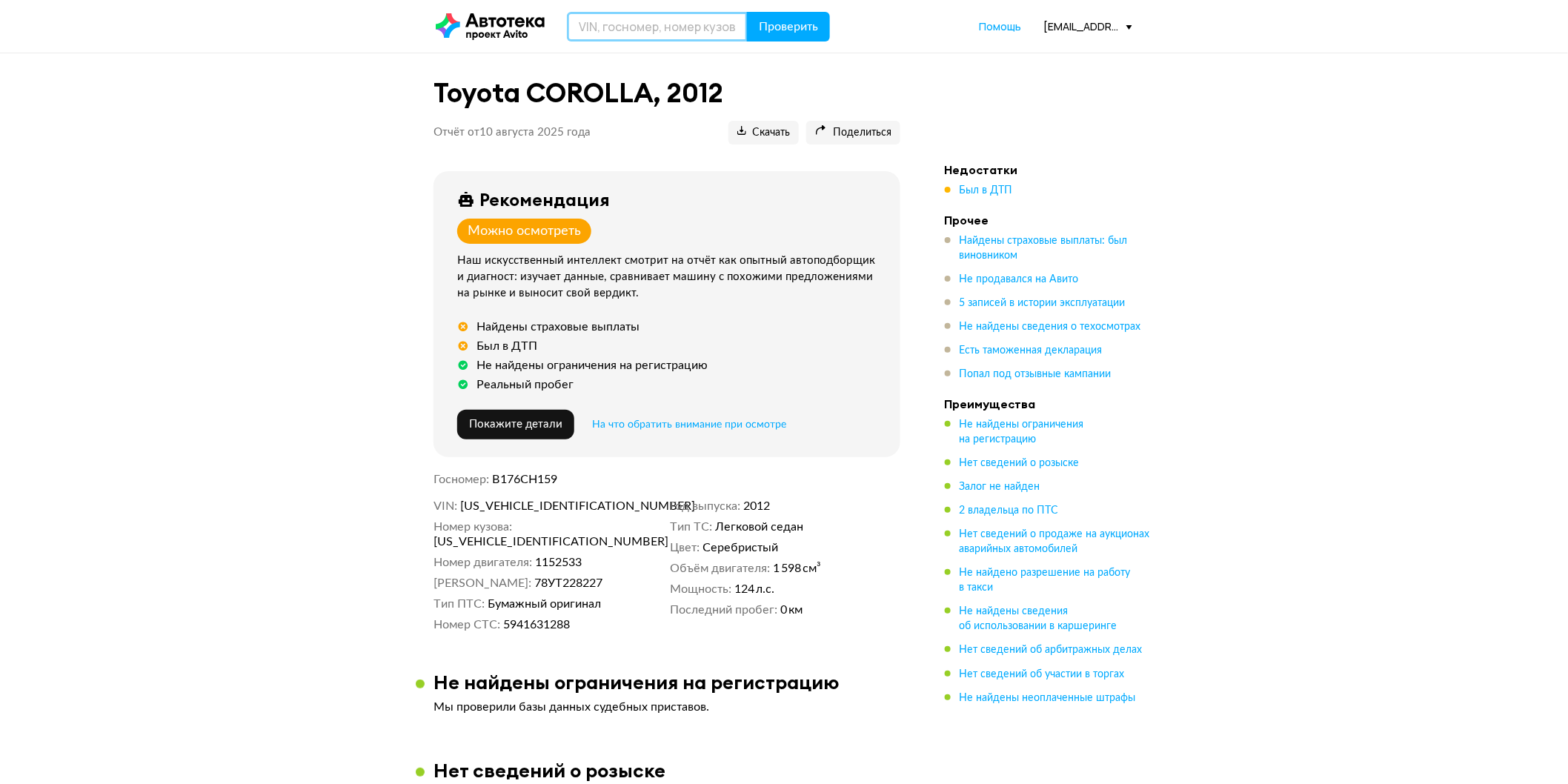
click at [680, 26] on input "text" at bounding box center [658, 26] width 181 height 30
paste input "JTNBV58E00J134276"
type input "JTNBV58E00J134276"
click at [777, 24] on span "Проверить" at bounding box center [789, 26] width 60 height 12
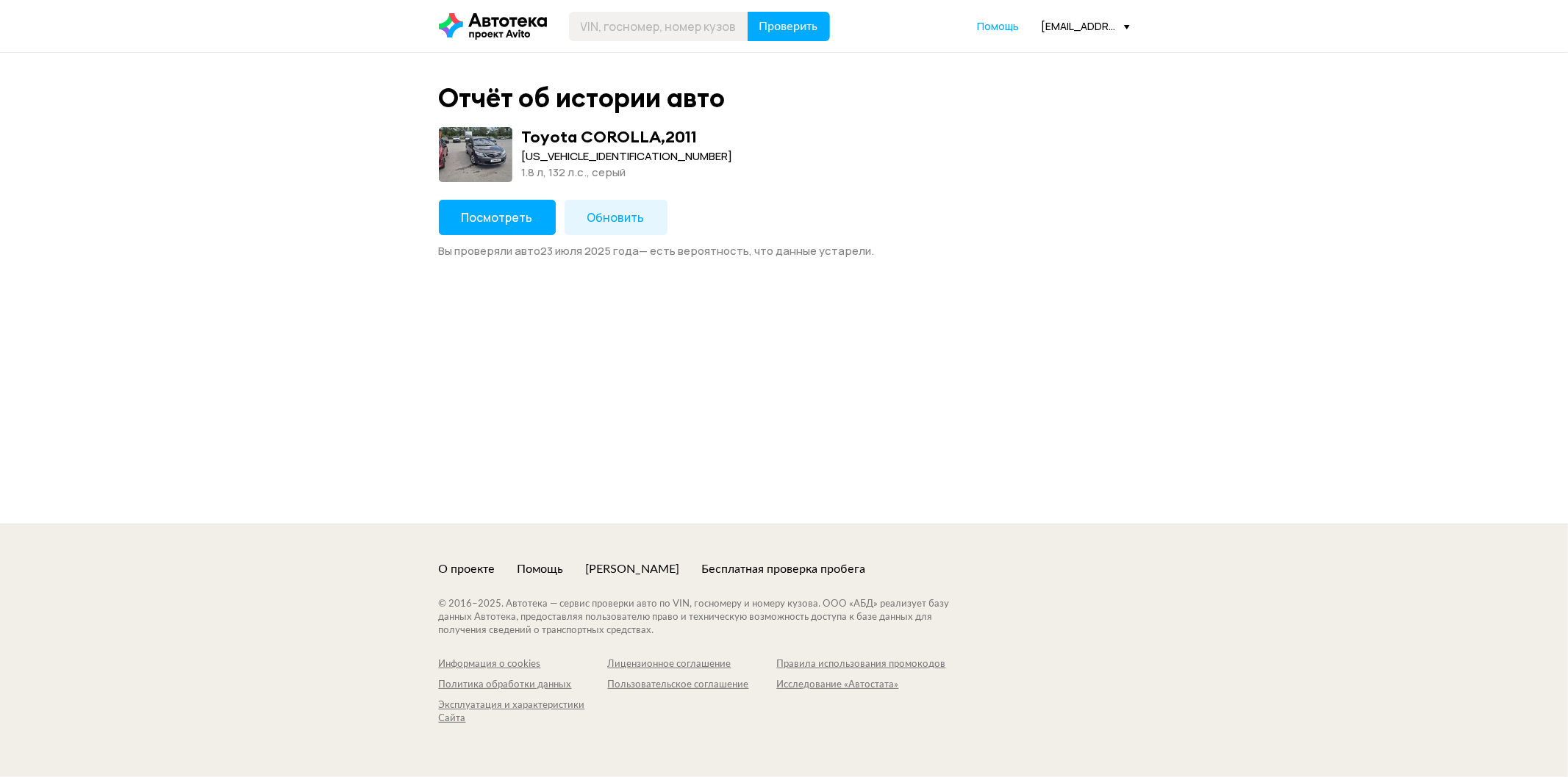
click at [523, 210] on span "Посмотреть" at bounding box center [497, 217] width 71 height 16
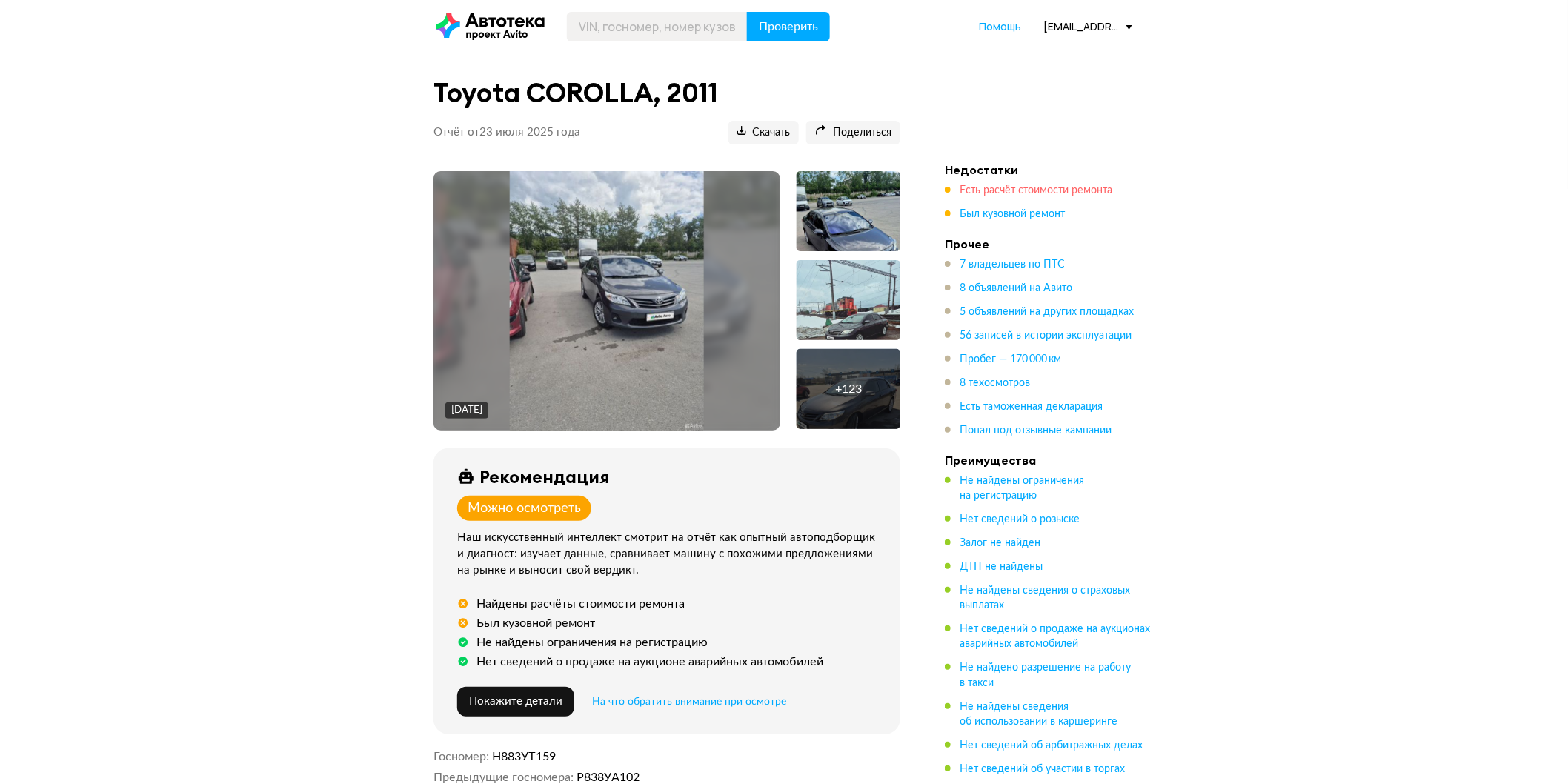
click at [980, 193] on span "Есть расчёт стоимости ремонта" at bounding box center [1036, 191] width 152 height 10
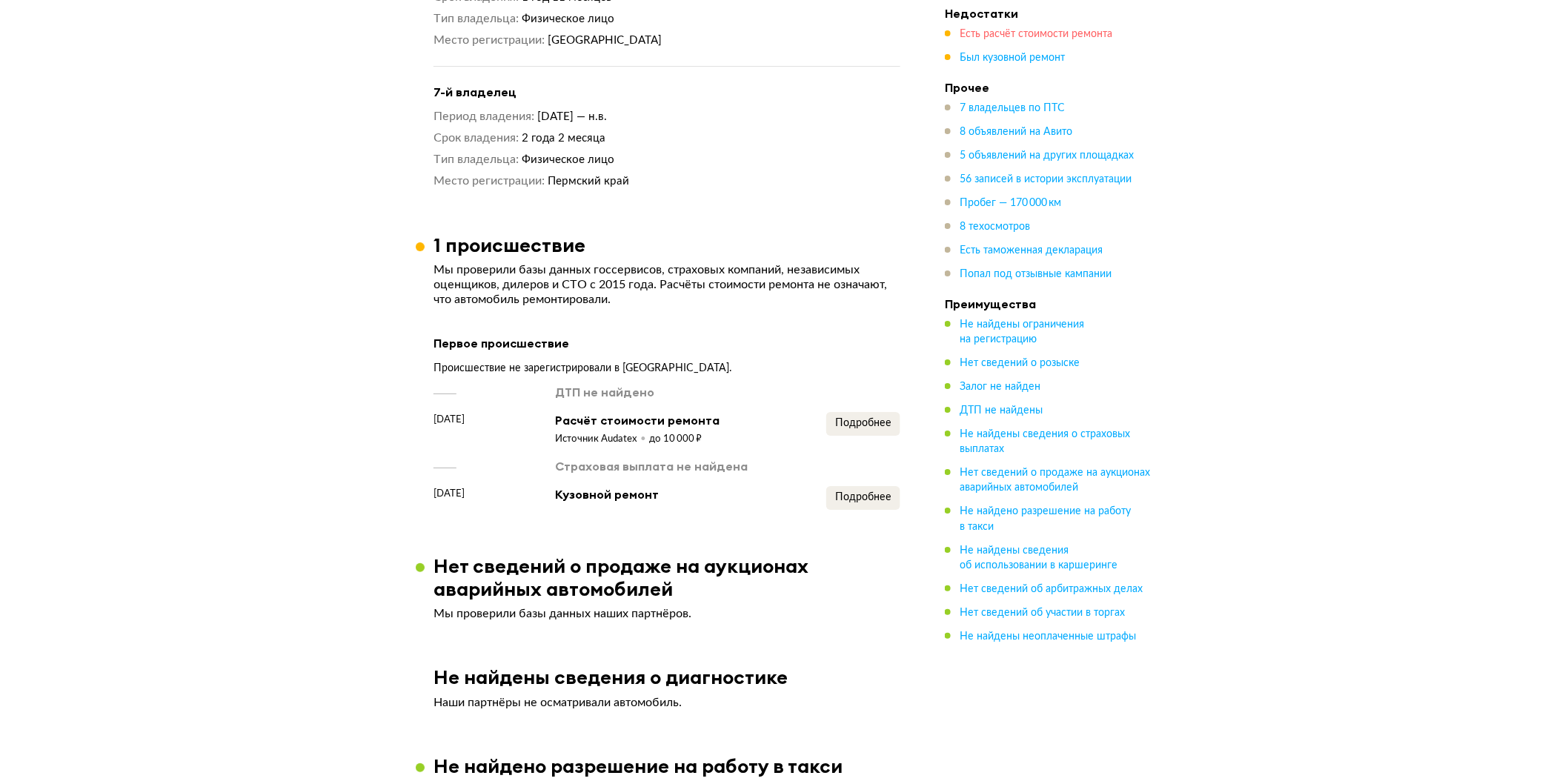
scroll to position [2420, 0]
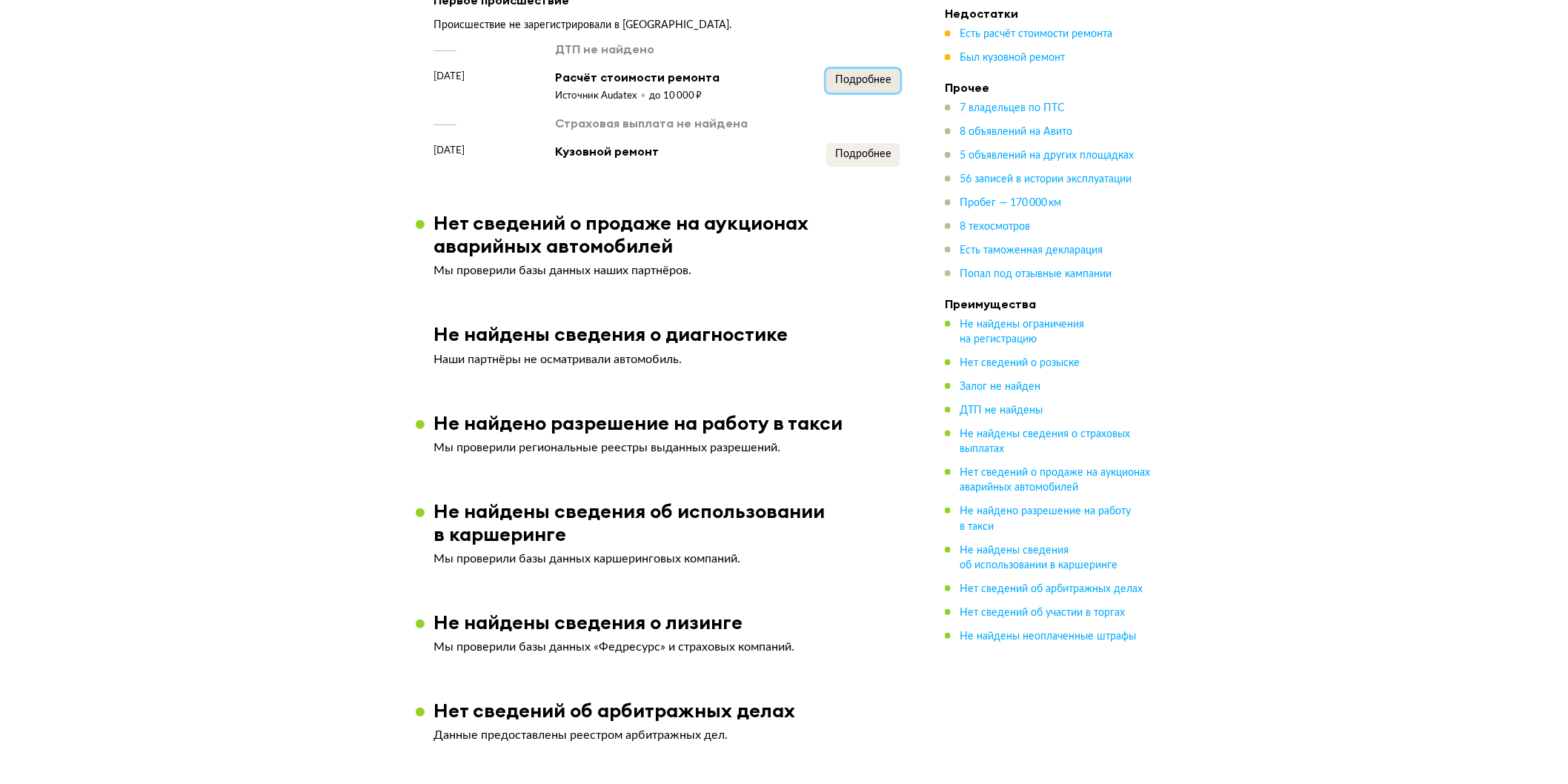
click at [889, 93] on button "Подробнее" at bounding box center [863, 81] width 74 height 24
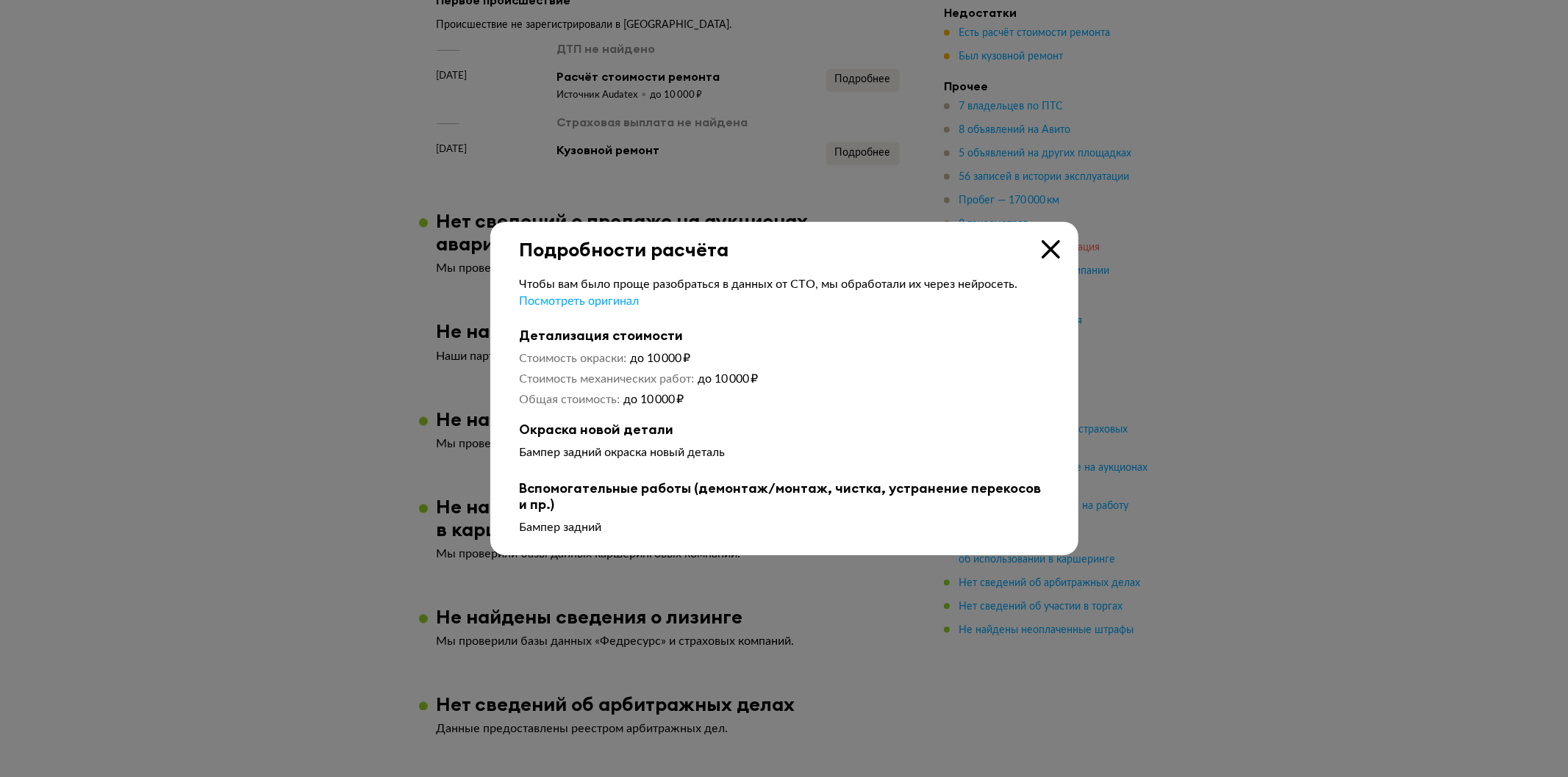
click at [1053, 246] on icon at bounding box center [1051, 249] width 19 height 19
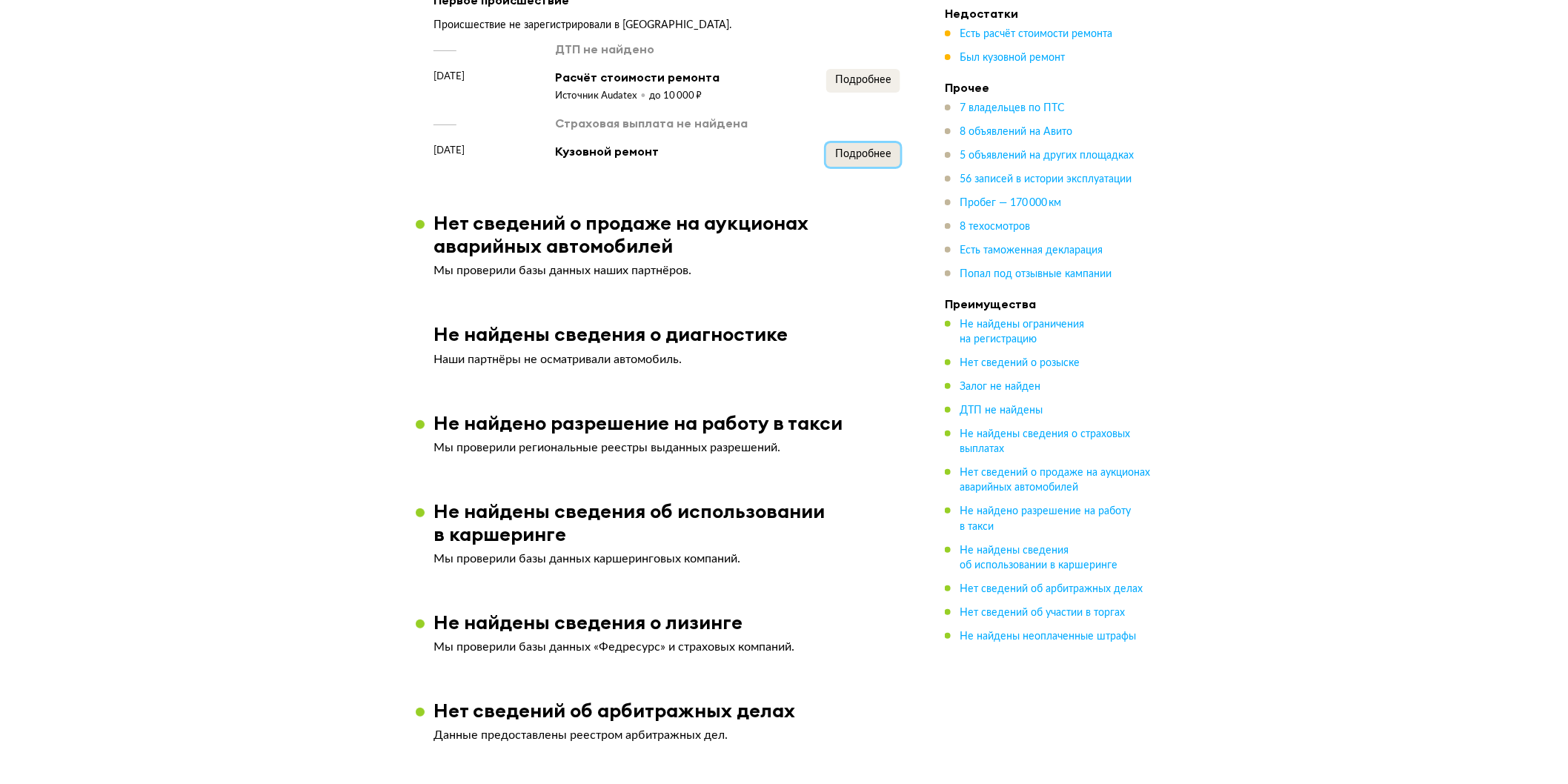
click at [862, 159] on span "Подробнее" at bounding box center [864, 154] width 56 height 10
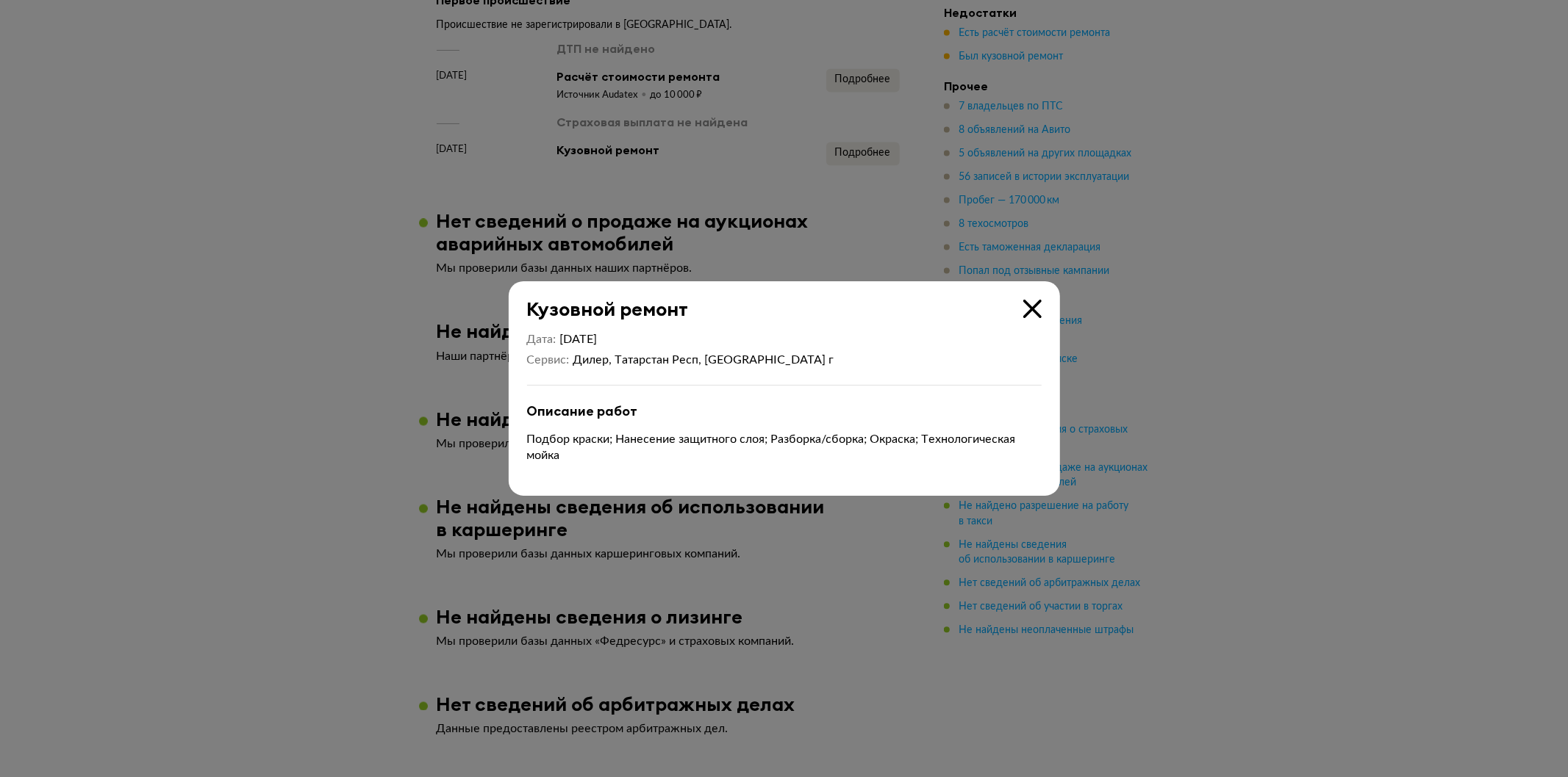
click at [1027, 302] on icon at bounding box center [1032, 309] width 19 height 19
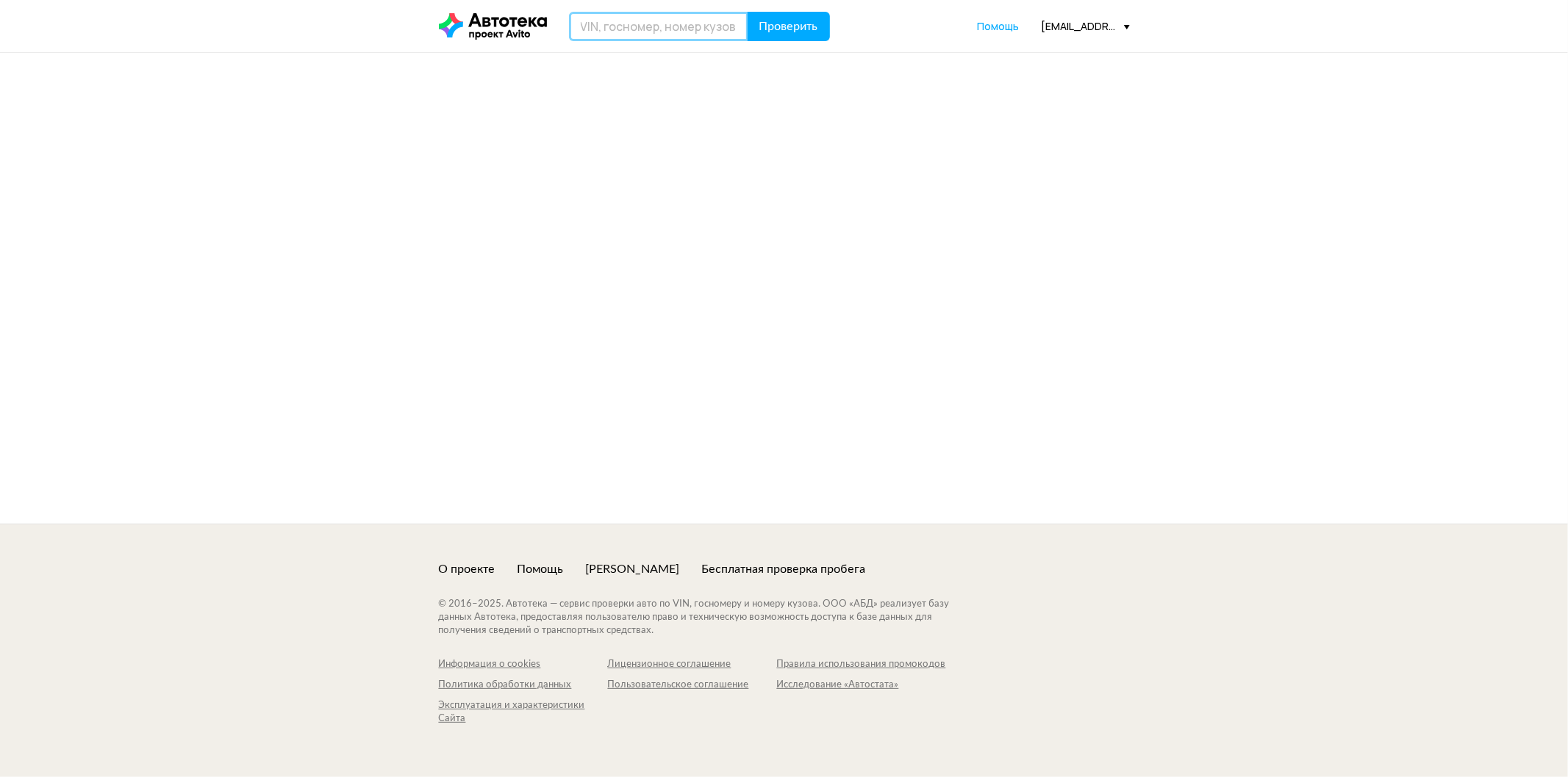
click at [643, 25] on input "text" at bounding box center [658, 26] width 179 height 30
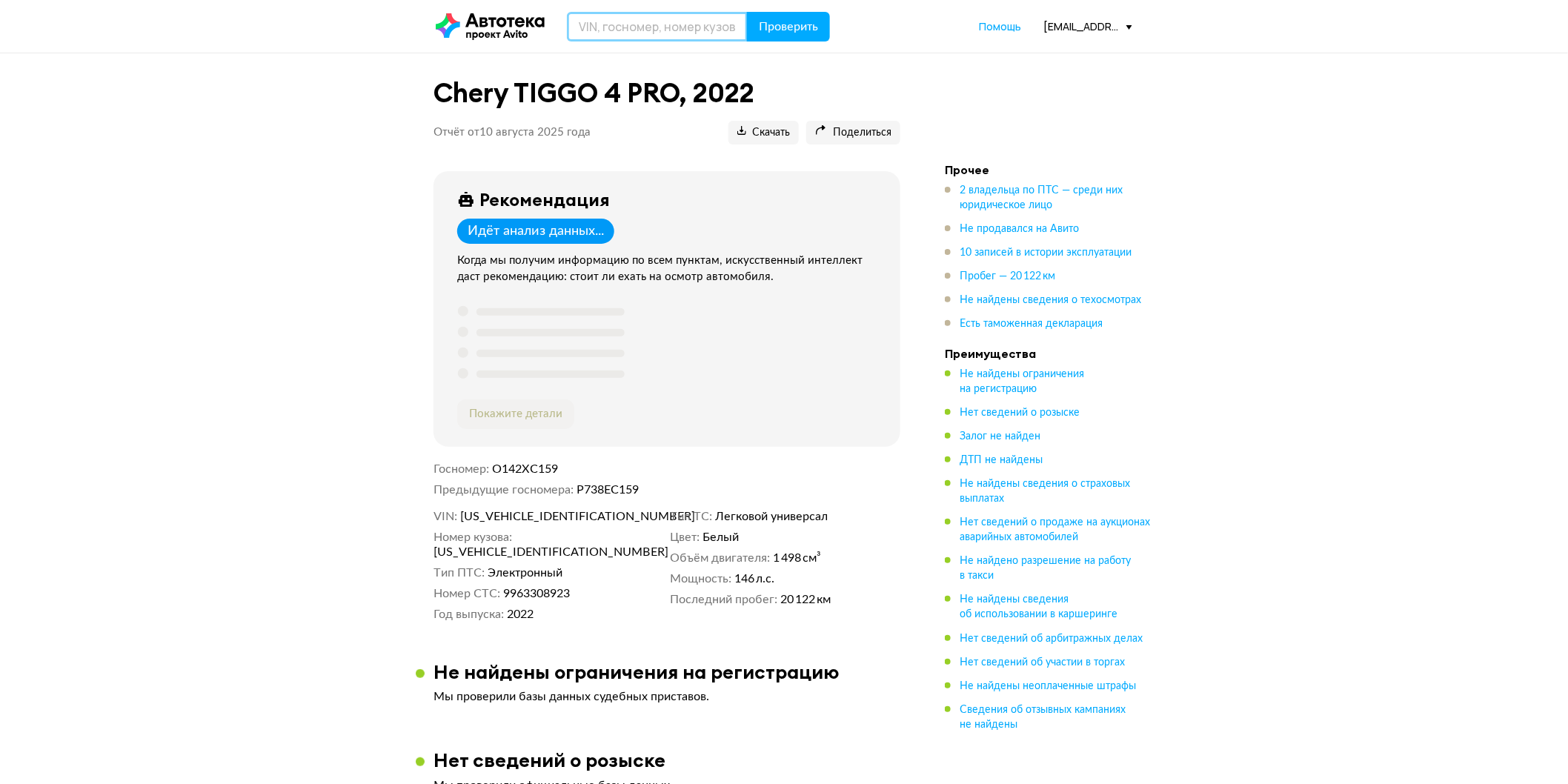
paste input "[US_VEHICLE_IDENTIFICATION_NUMBER]"
type input "[US_VEHICLE_IDENTIFICATION_NUMBER]"
click at [782, 26] on span "Проверить" at bounding box center [789, 26] width 60 height 12
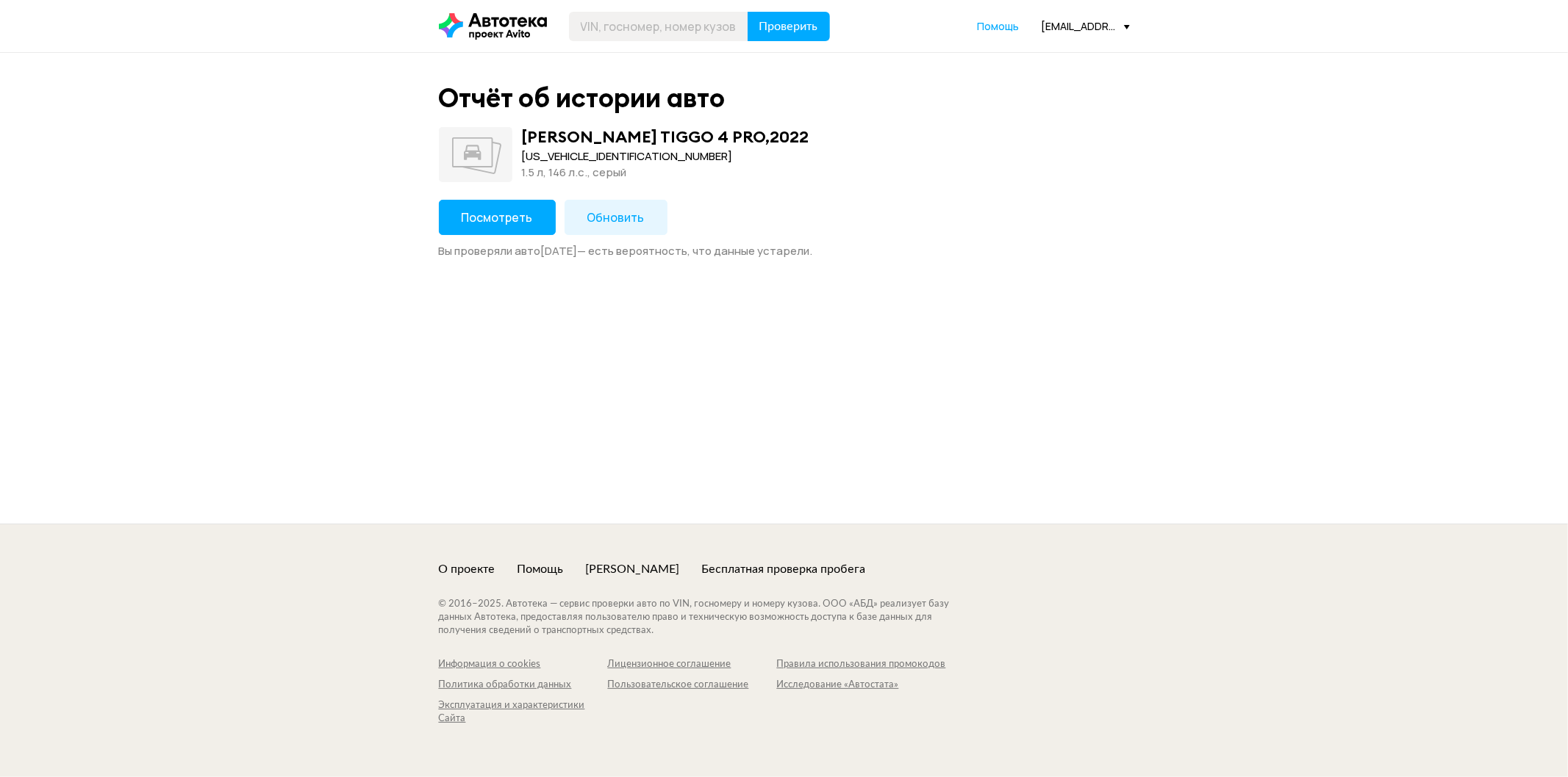
click at [534, 222] on button "Посмотреть" at bounding box center [497, 218] width 117 height 35
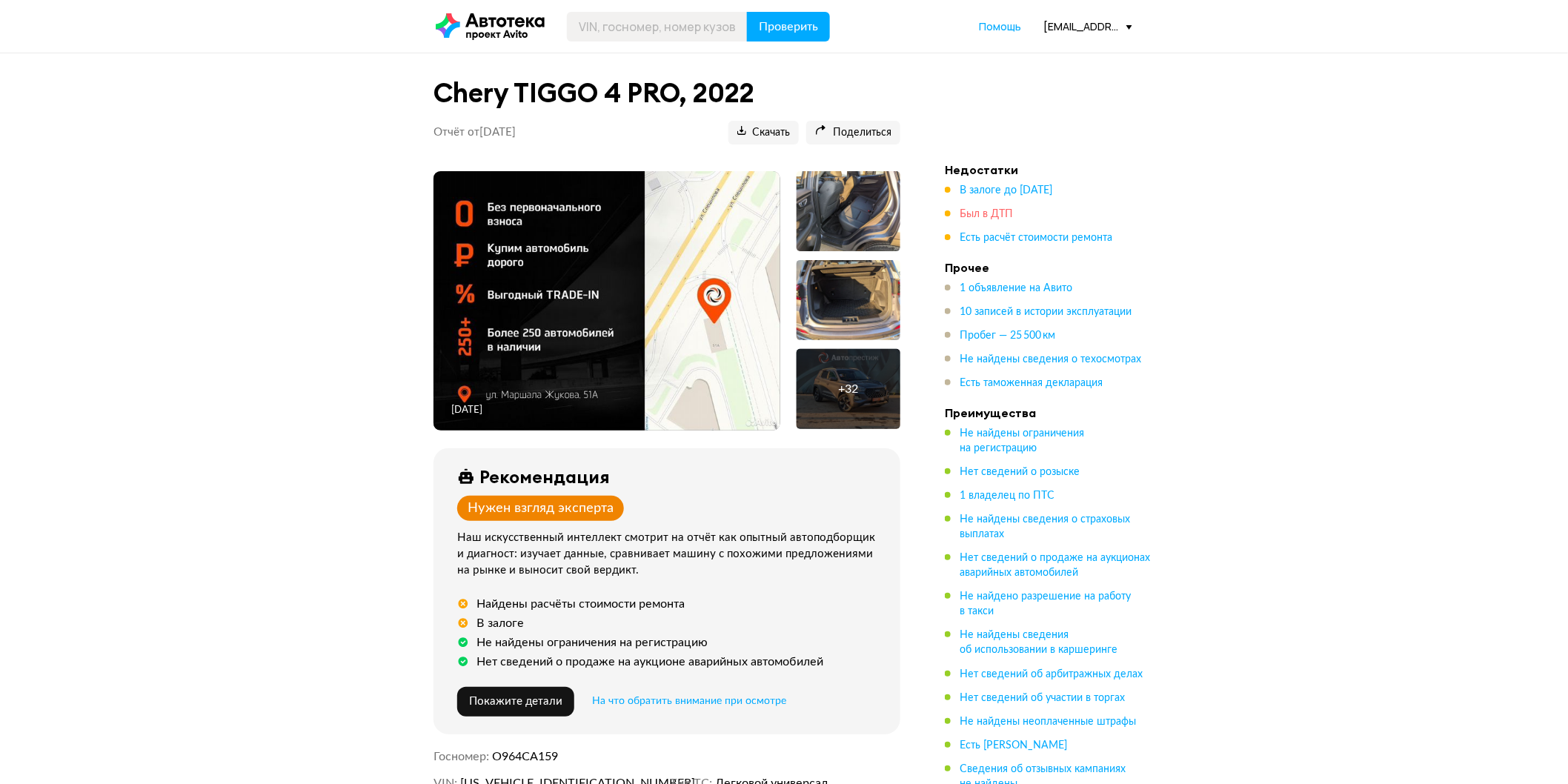
click at [984, 209] on span "Был в ДТП" at bounding box center [986, 214] width 54 height 10
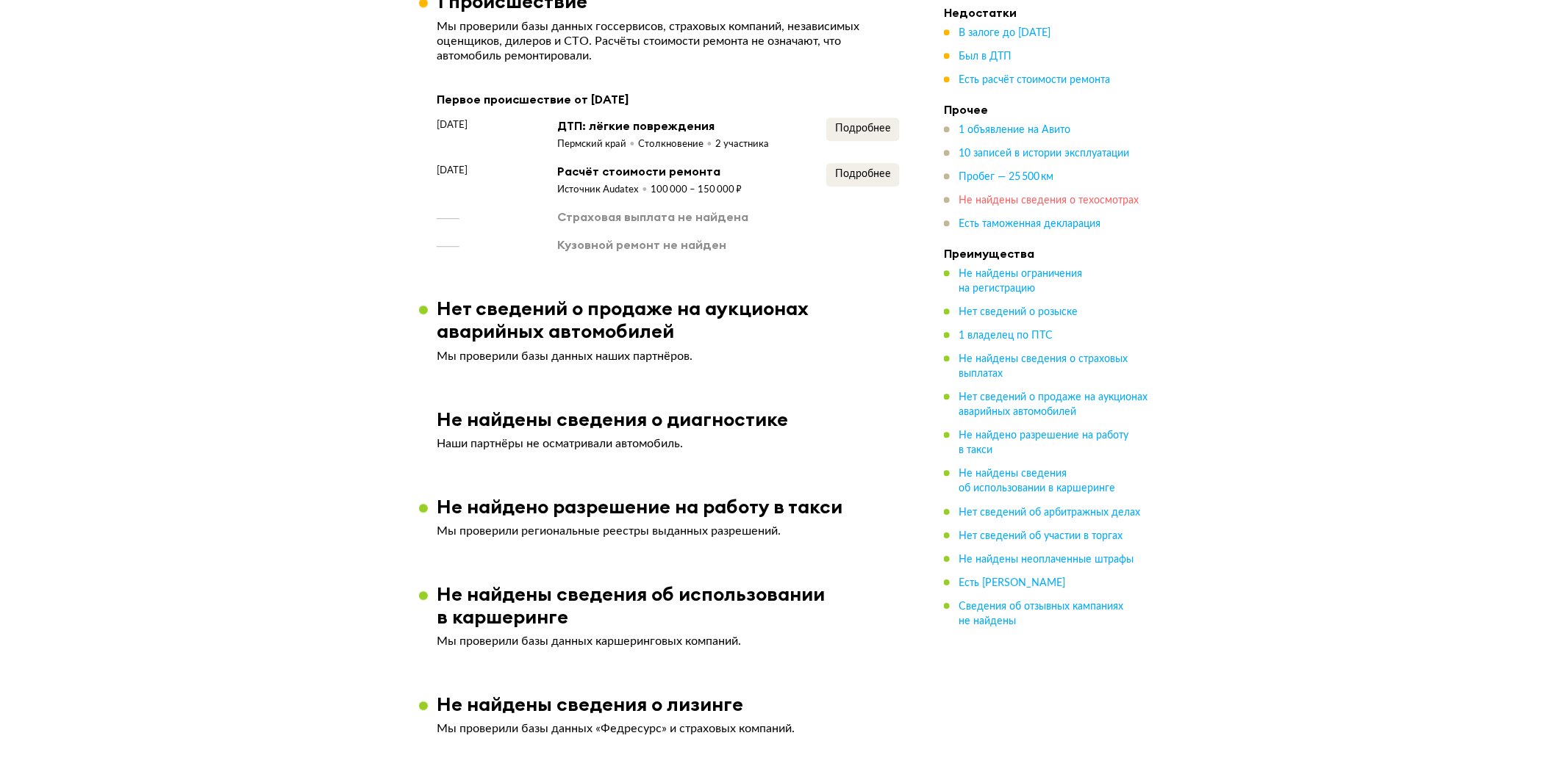
scroll to position [1593, 0]
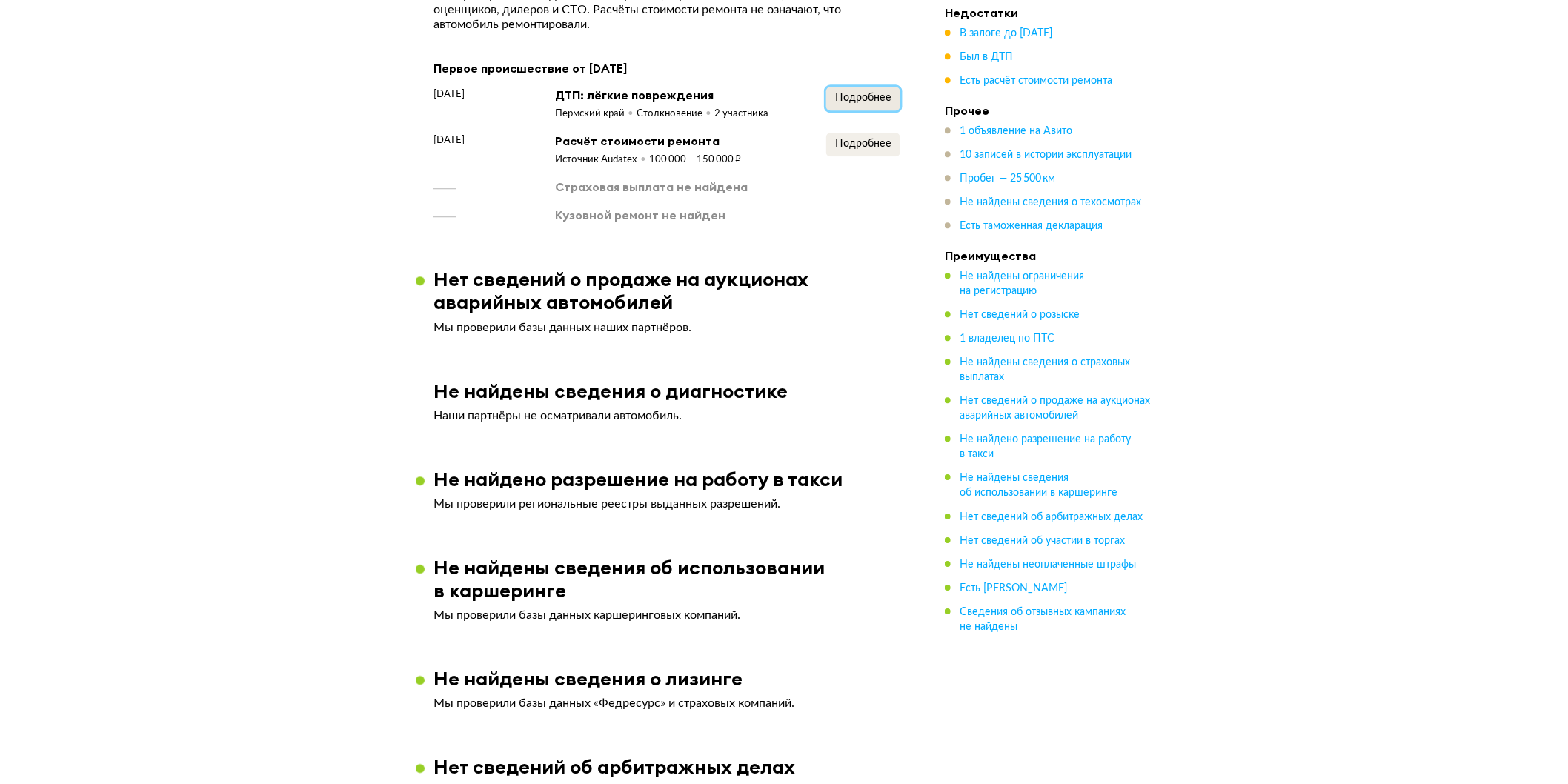
click at [877, 93] on span "Подробнее" at bounding box center [864, 98] width 56 height 10
